Goal: Task Accomplishment & Management: Manage account settings

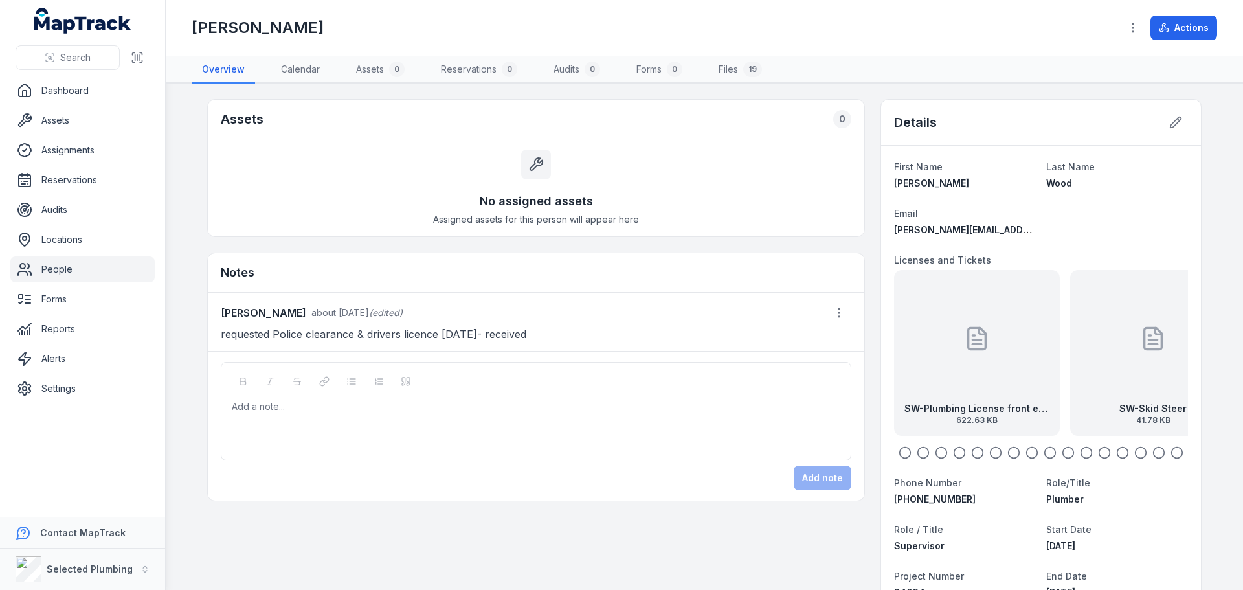
click at [45, 269] on link "People" at bounding box center [82, 269] width 144 height 26
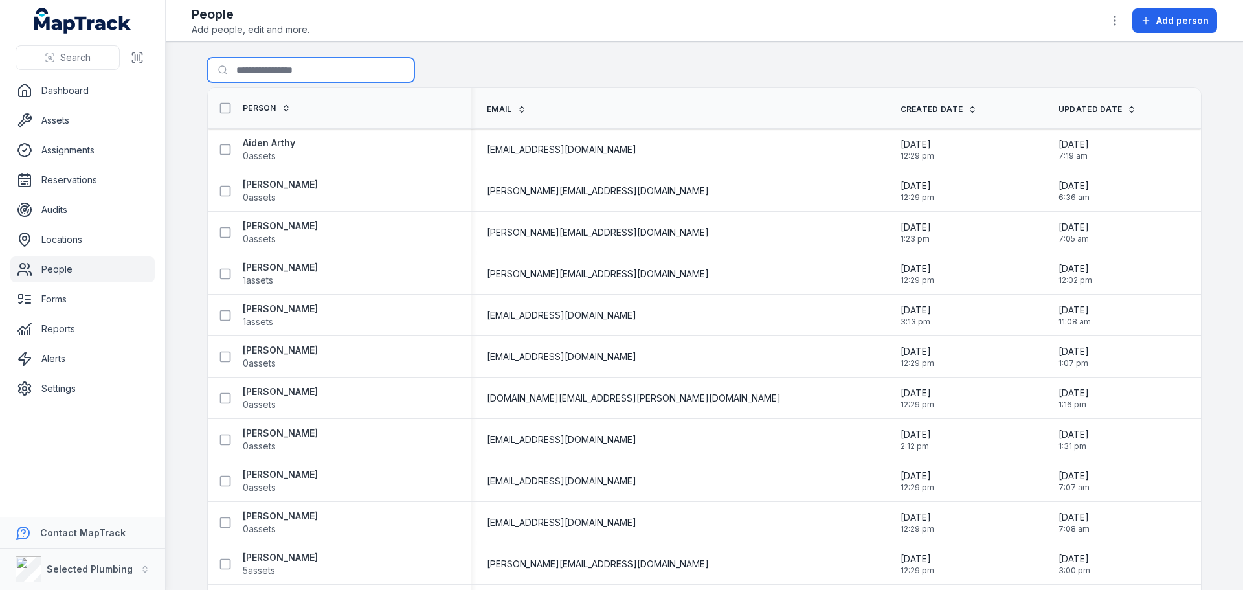
click at [275, 66] on input "Search for people" at bounding box center [310, 70] width 207 height 25
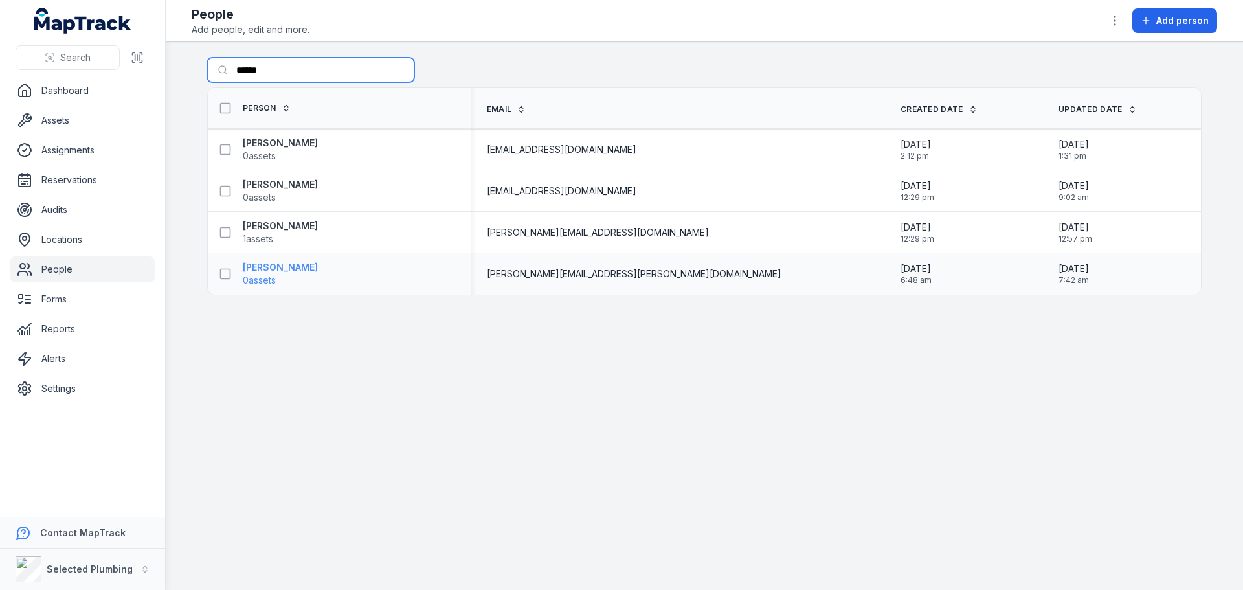
type input "*****"
click at [267, 271] on strong "[PERSON_NAME]" at bounding box center [280, 267] width 75 height 13
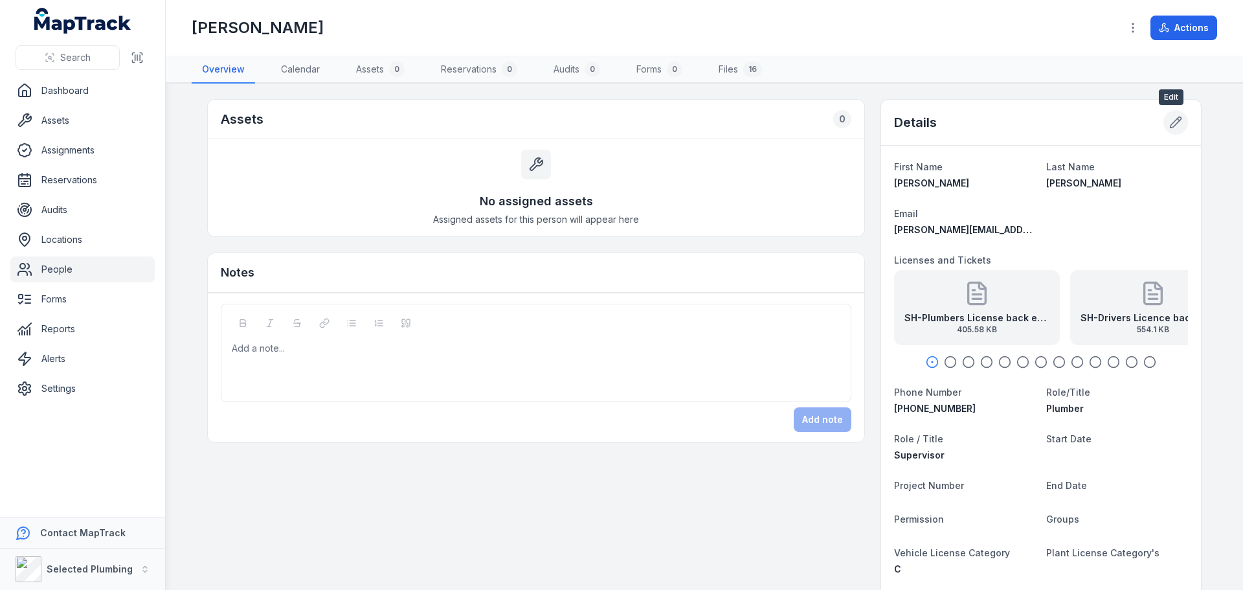
click at [1169, 124] on icon at bounding box center [1175, 122] width 13 height 13
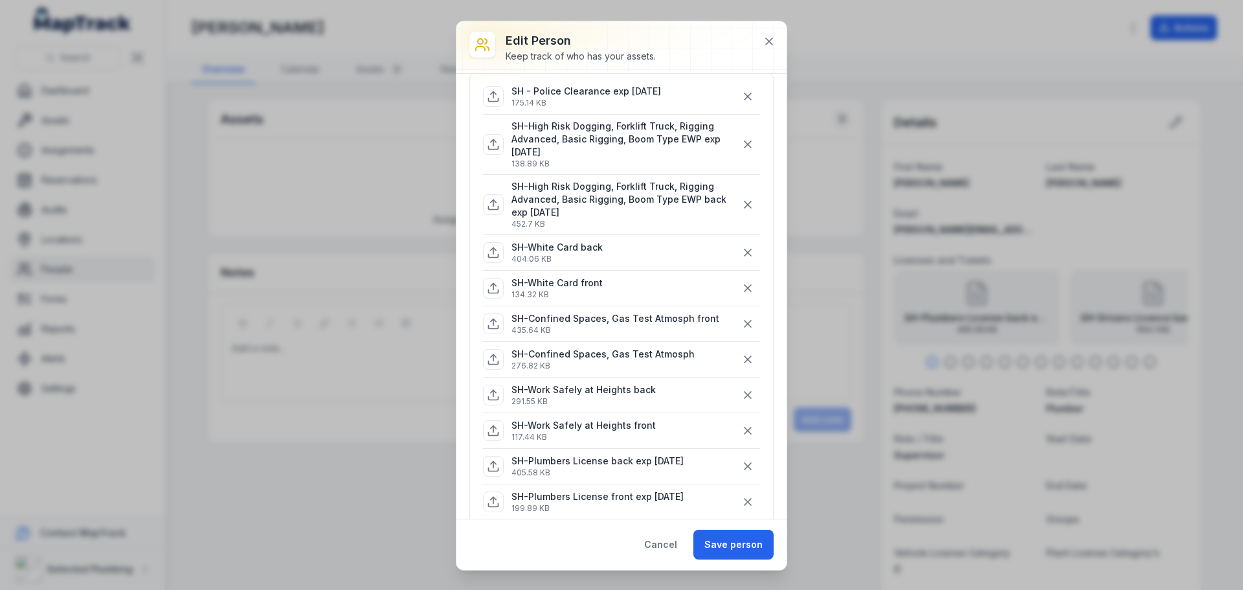
scroll to position [19, 0]
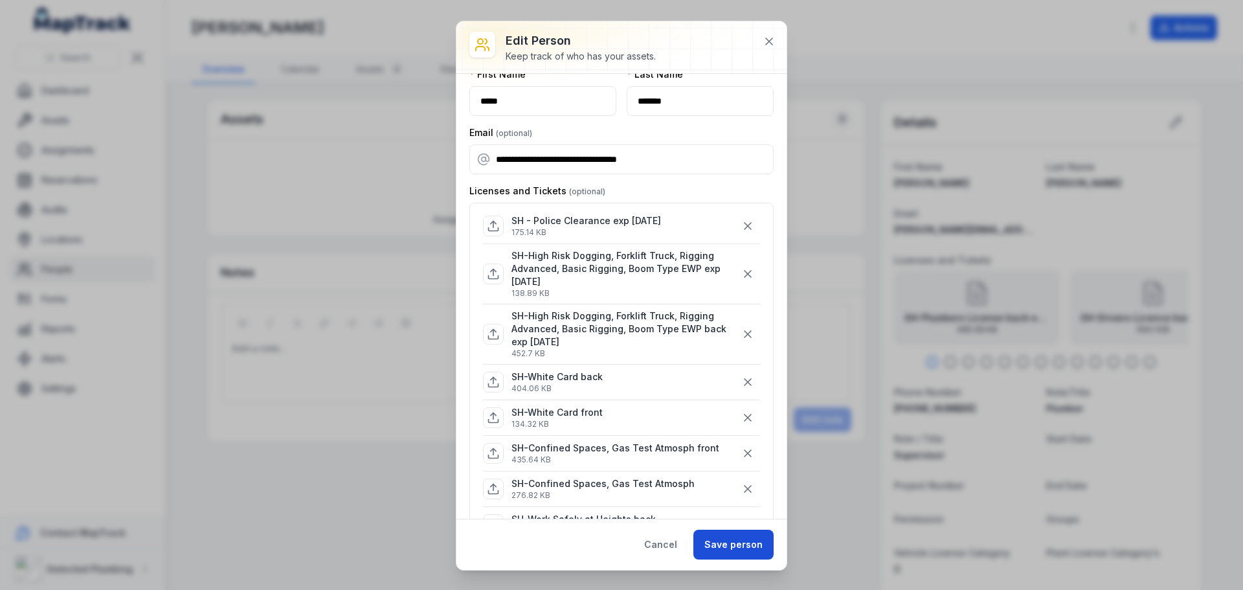
click at [724, 539] on button "Save person" at bounding box center [733, 545] width 80 height 30
